Goal: Task Accomplishment & Management: Use online tool/utility

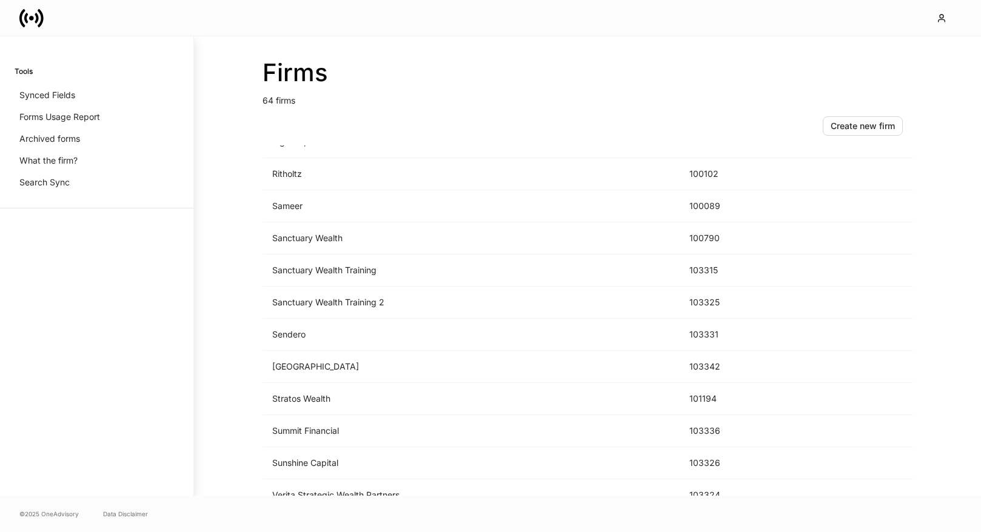
scroll to position [1761, 0]
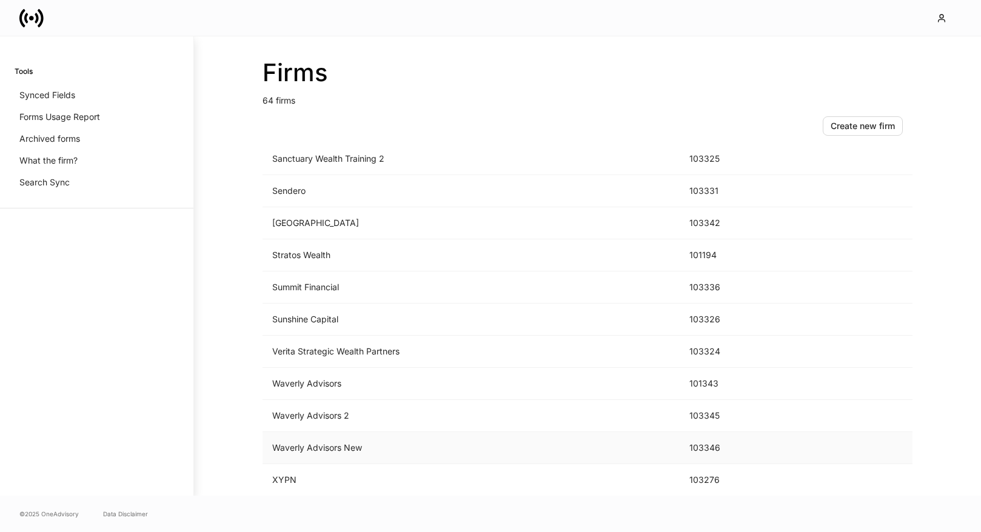
click at [414, 442] on td "Waverly Advisors New" at bounding box center [470, 448] width 417 height 32
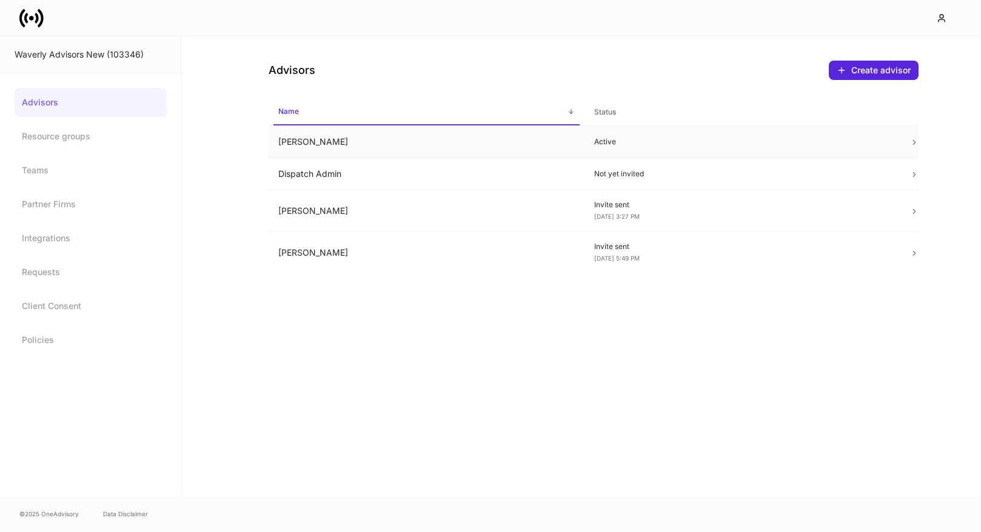
click at [443, 153] on td "Ashley Tucker" at bounding box center [427, 142] width 316 height 32
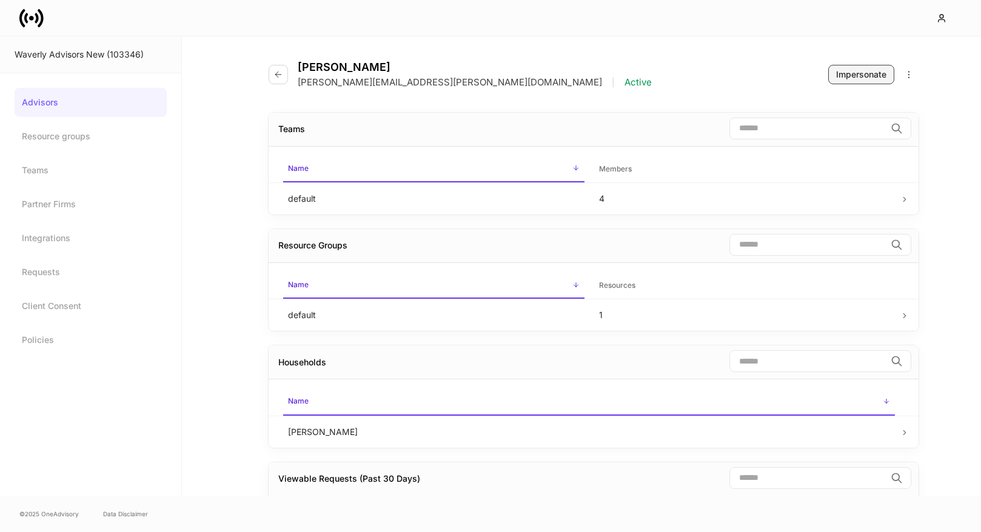
click at [859, 75] on div "Impersonate" at bounding box center [861, 74] width 50 height 12
click at [43, 15] on icon at bounding box center [31, 18] width 24 height 24
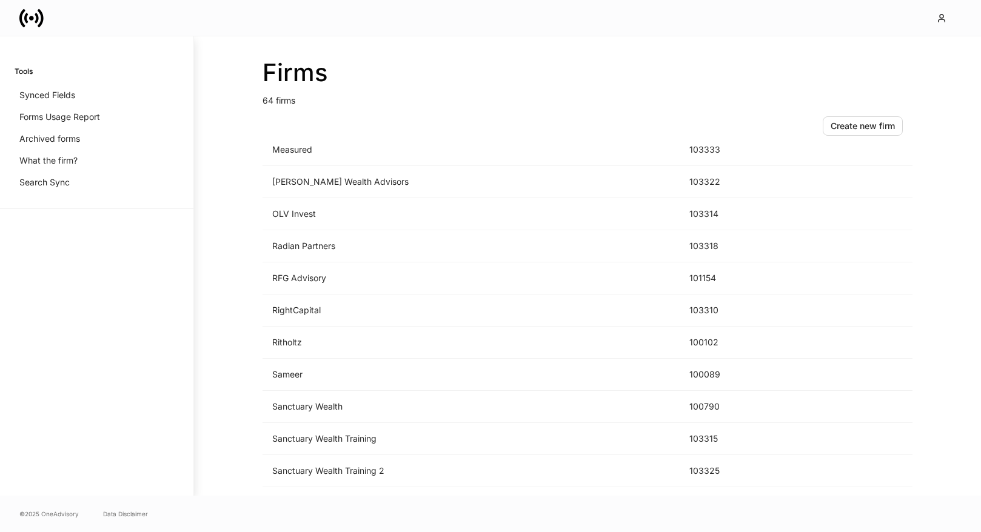
scroll to position [1761, 0]
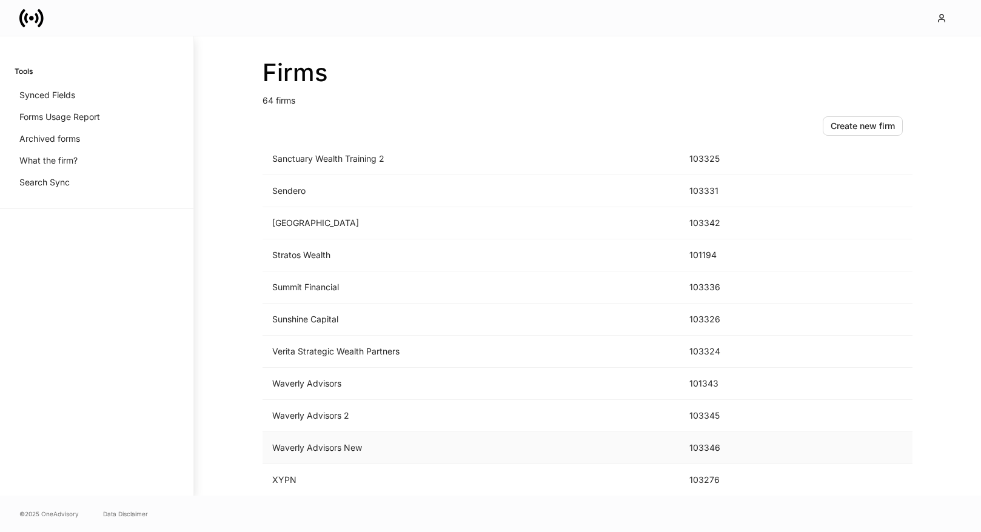
click at [326, 442] on td "Waverly Advisors New" at bounding box center [470, 448] width 417 height 32
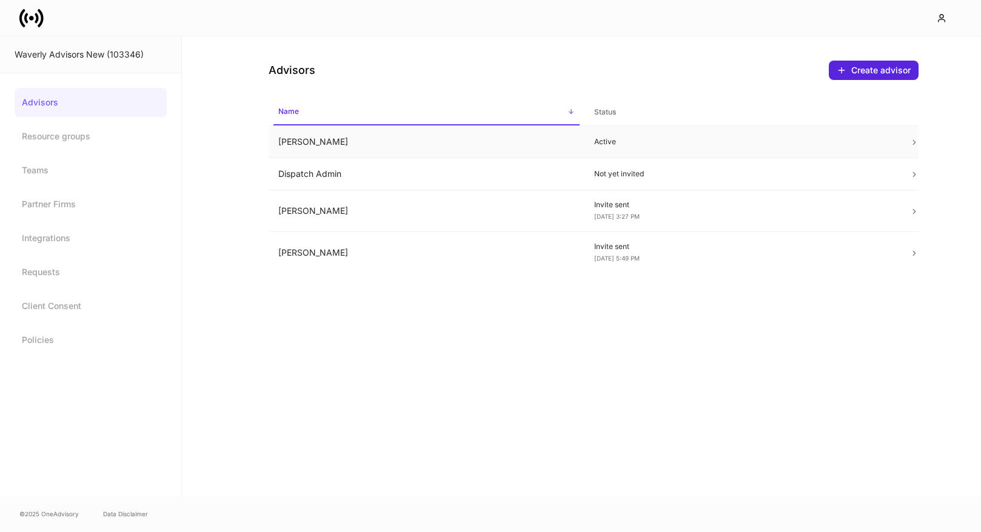
click at [588, 147] on td "Active" at bounding box center [742, 142] width 316 height 32
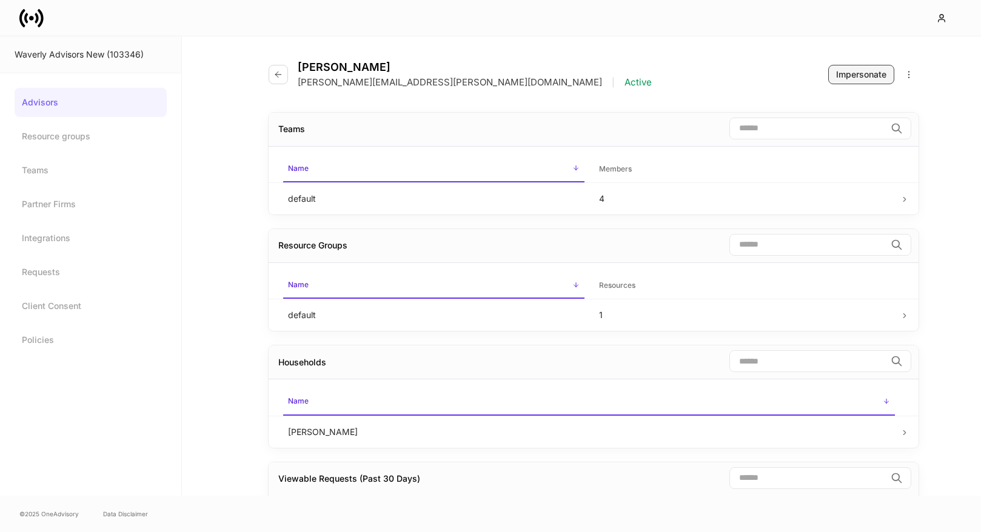
click at [848, 75] on div "Impersonate" at bounding box center [861, 74] width 50 height 12
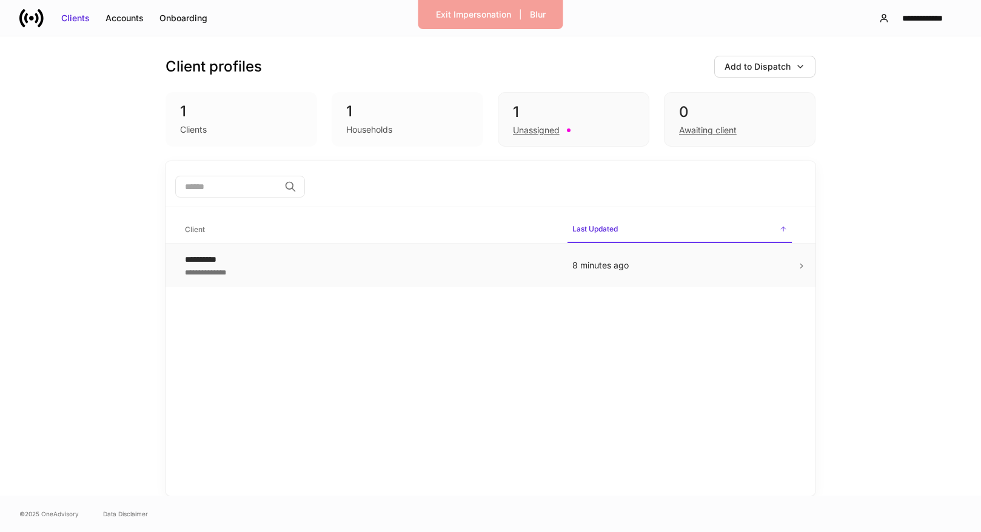
click at [629, 275] on td "8 minutes ago" at bounding box center [679, 266] width 234 height 44
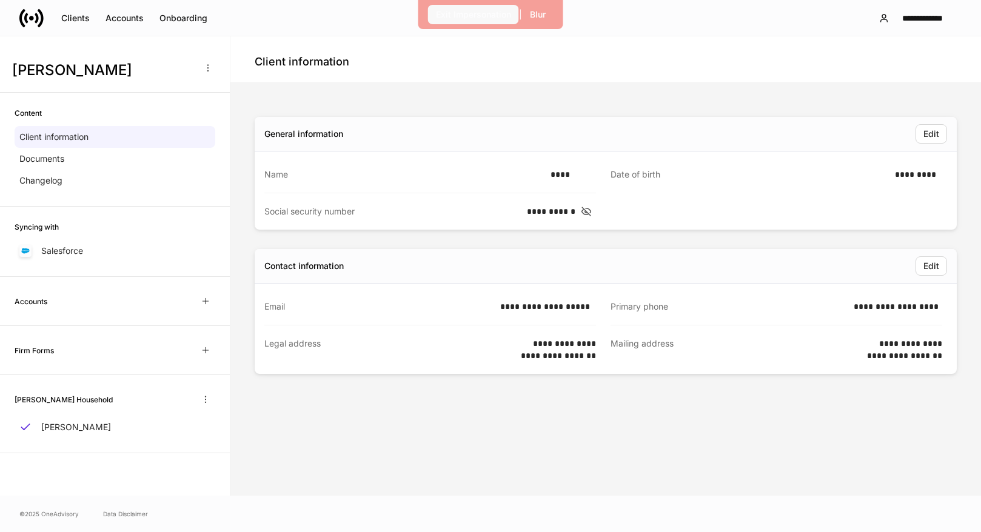
click at [458, 11] on div "Exit Impersonation" at bounding box center [473, 14] width 75 height 12
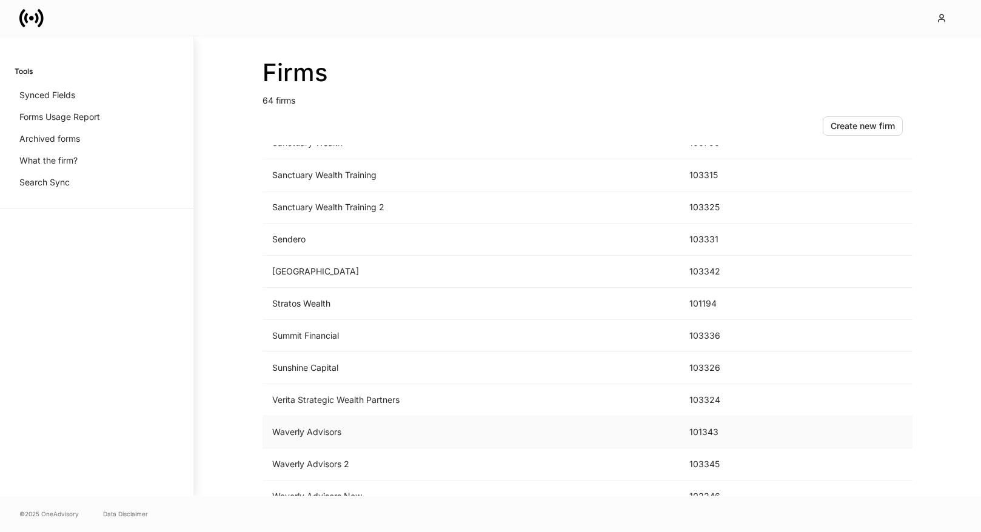
scroll to position [1761, 0]
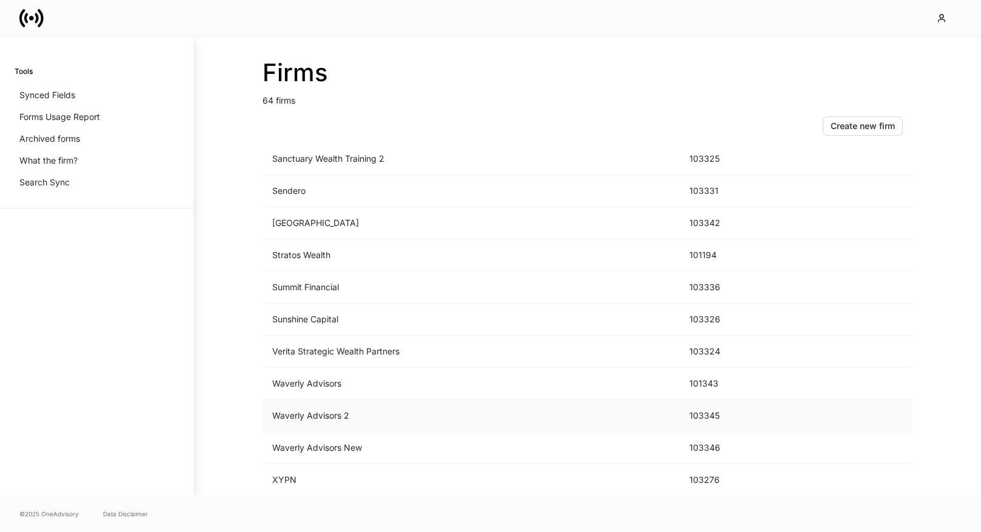
click at [531, 420] on td "Waverly Advisors 2" at bounding box center [470, 416] width 417 height 32
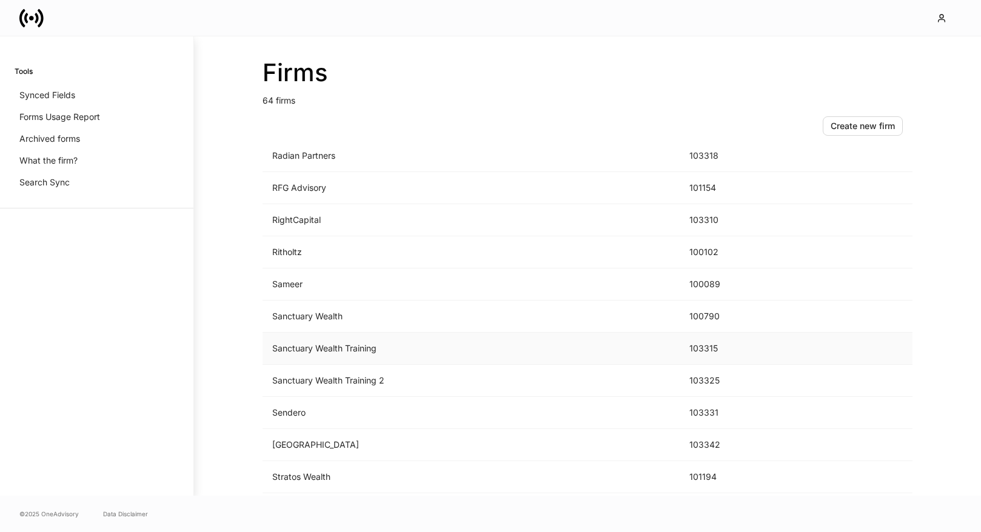
scroll to position [1761, 0]
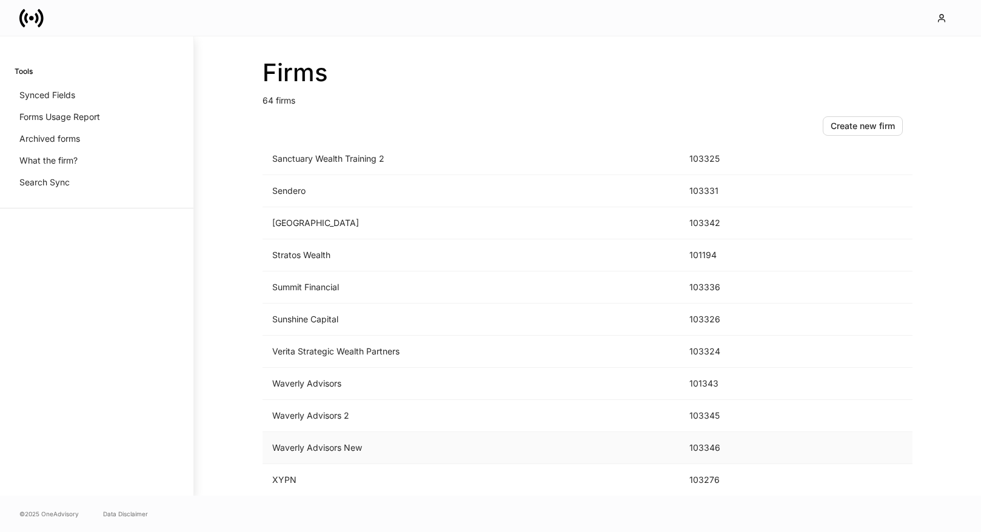
click at [361, 443] on td "Waverly Advisors New" at bounding box center [470, 448] width 417 height 32
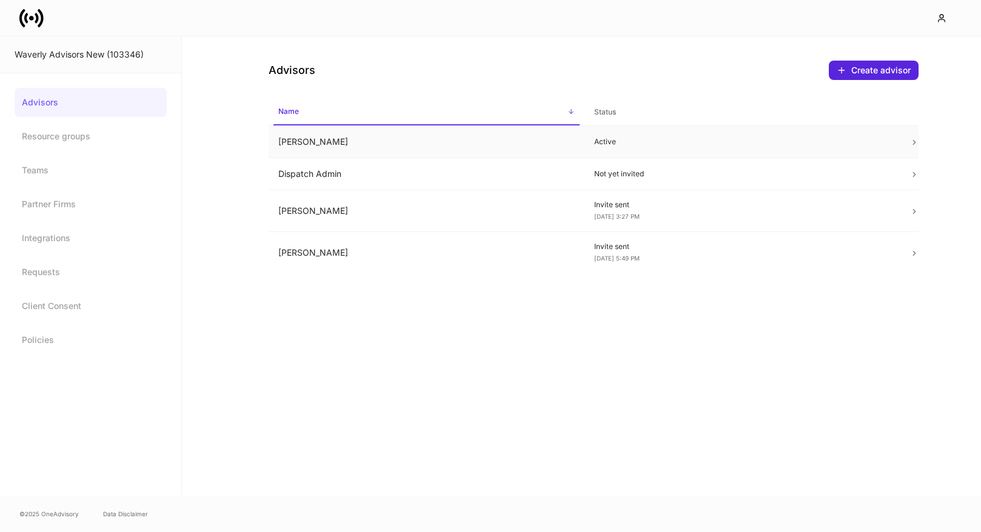
click at [710, 132] on td "Active" at bounding box center [742, 142] width 316 height 32
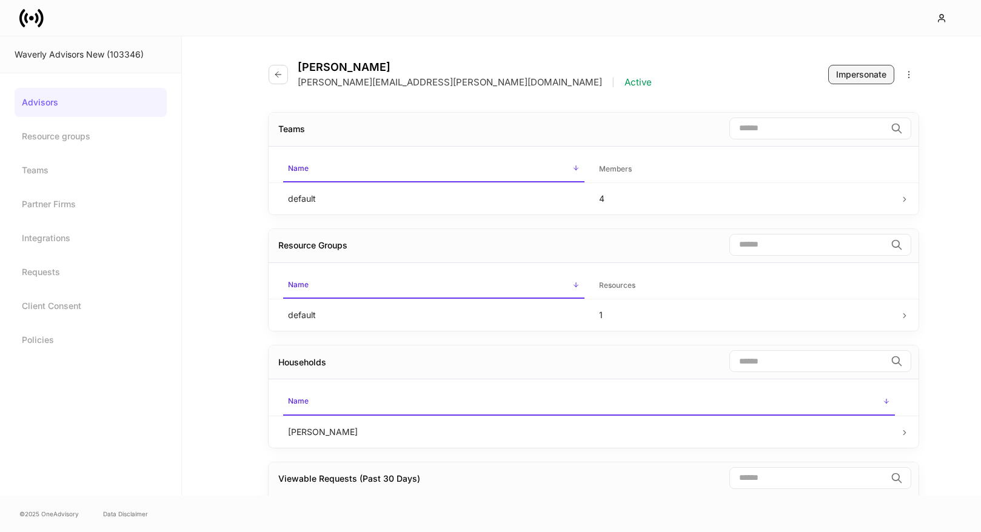
click at [854, 75] on div "Impersonate" at bounding box center [861, 74] width 50 height 12
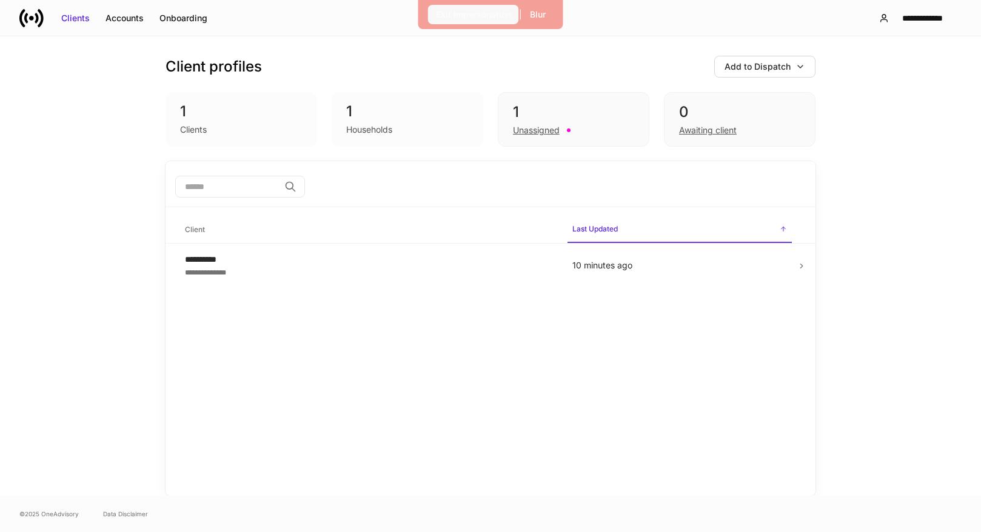
click at [469, 17] on div "Exit Impersonation" at bounding box center [473, 14] width 75 height 12
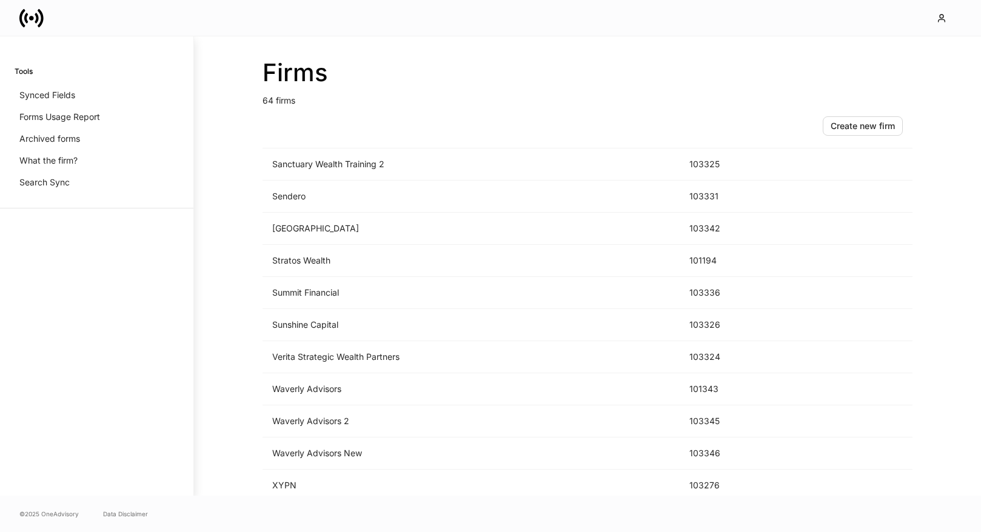
scroll to position [1761, 0]
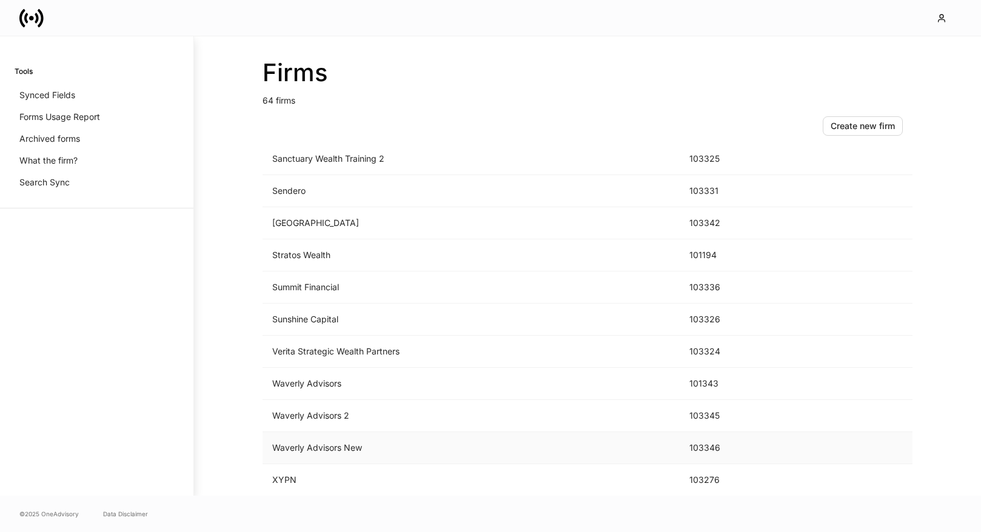
click at [449, 453] on td "Waverly Advisors New" at bounding box center [470, 448] width 417 height 32
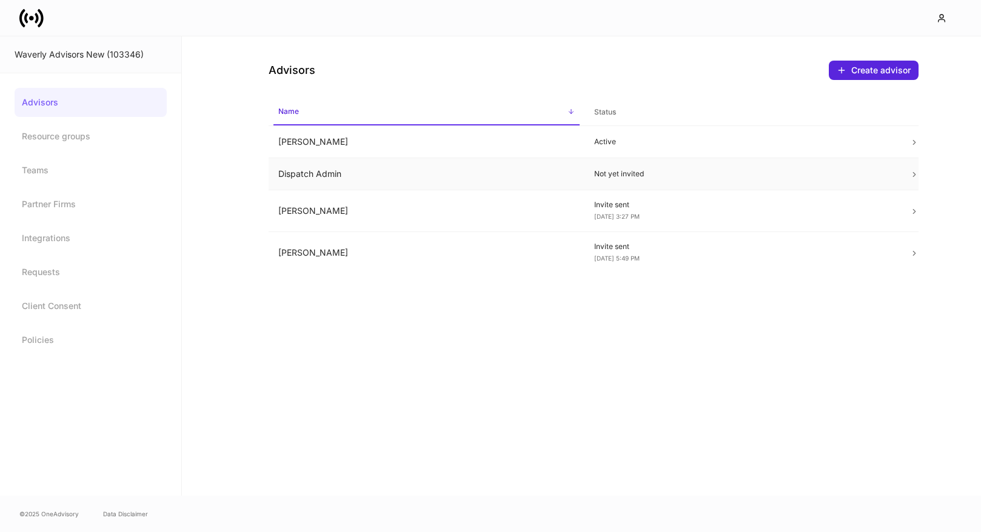
click at [508, 176] on td "Dispatch Admin" at bounding box center [427, 174] width 316 height 32
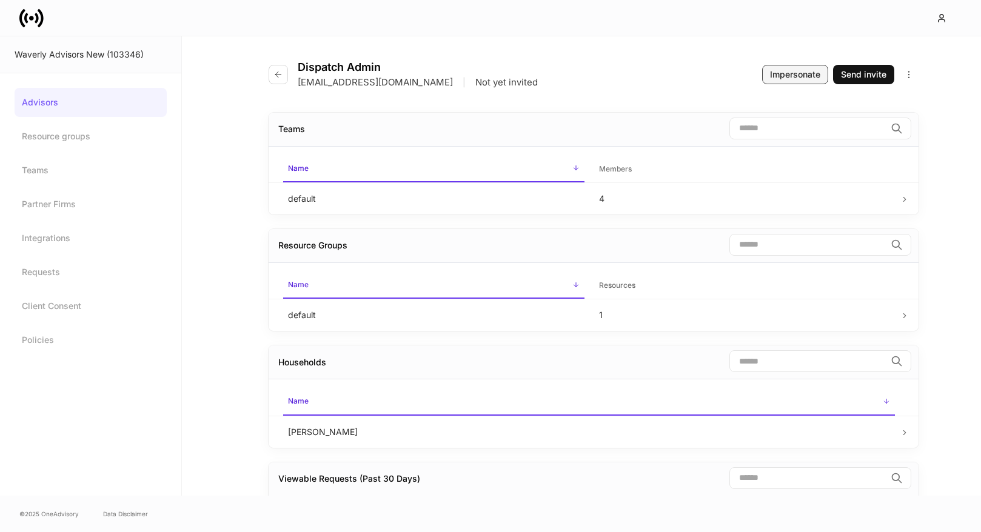
click at [779, 78] on div "Impersonate" at bounding box center [795, 74] width 50 height 12
